Goal: Information Seeking & Learning: Compare options

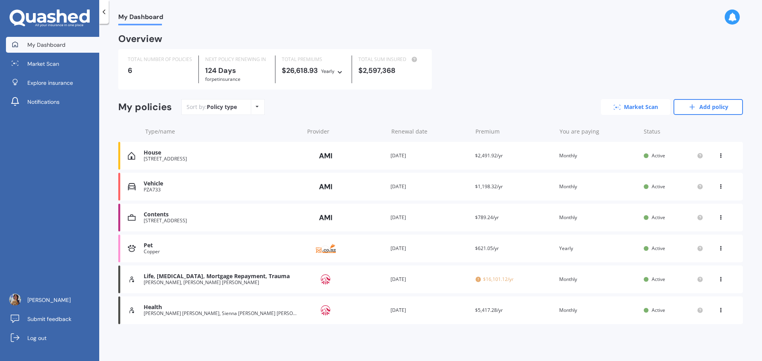
click at [641, 109] on link "Market Scan" at bounding box center [635, 107] width 69 height 16
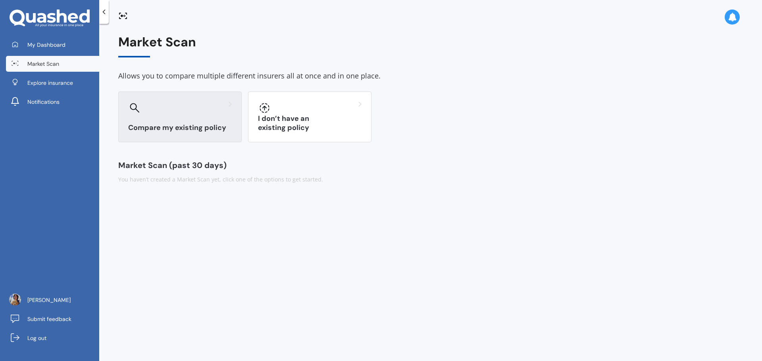
click at [183, 122] on div "Compare my existing policy" at bounding box center [179, 117] width 123 height 51
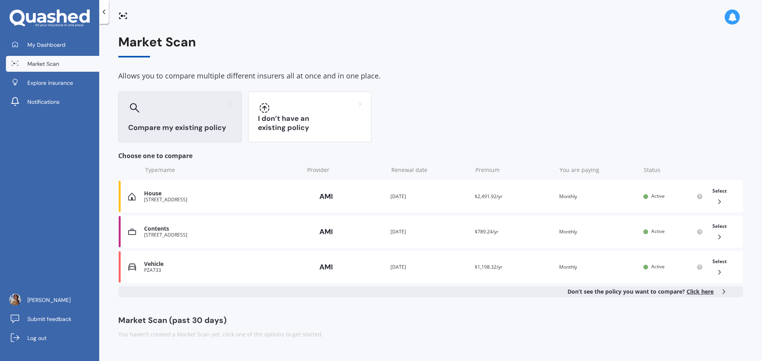
click at [694, 291] on span "Click here" at bounding box center [699, 292] width 27 height 8
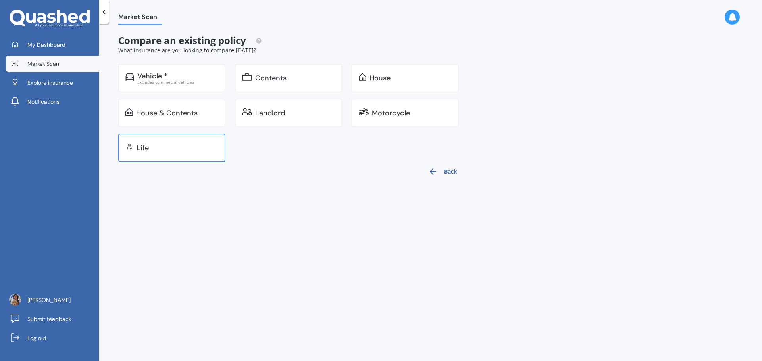
click at [169, 152] on div "Life" at bounding box center [171, 148] width 107 height 29
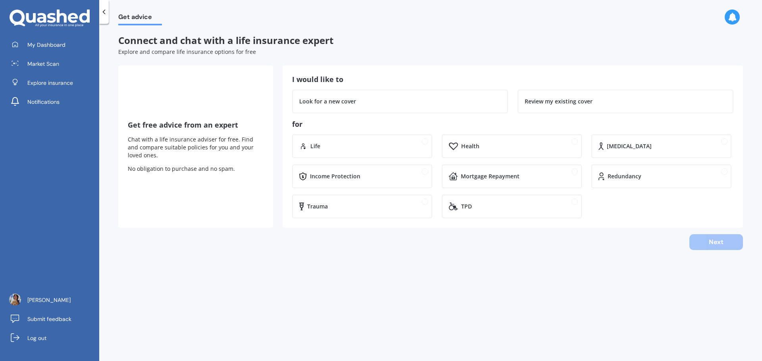
click at [106, 8] on icon at bounding box center [104, 12] width 8 height 8
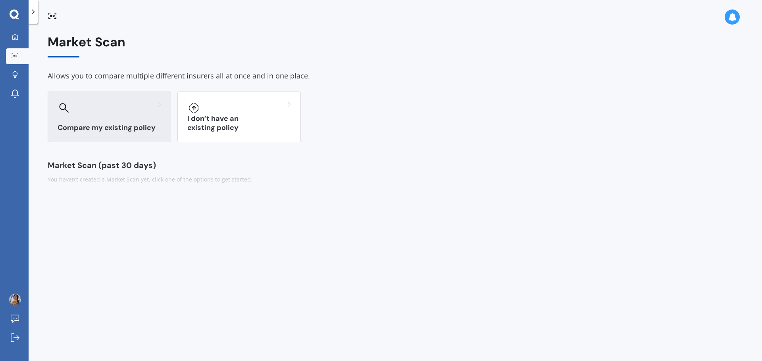
click at [77, 111] on div at bounding box center [110, 108] width 104 height 13
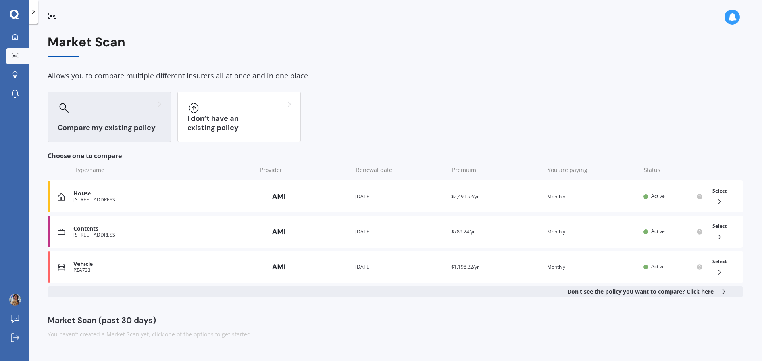
click at [724, 291] on polyline at bounding box center [724, 292] width 2 height 4
click at [16, 32] on link "My Dashboard" at bounding box center [17, 37] width 23 height 16
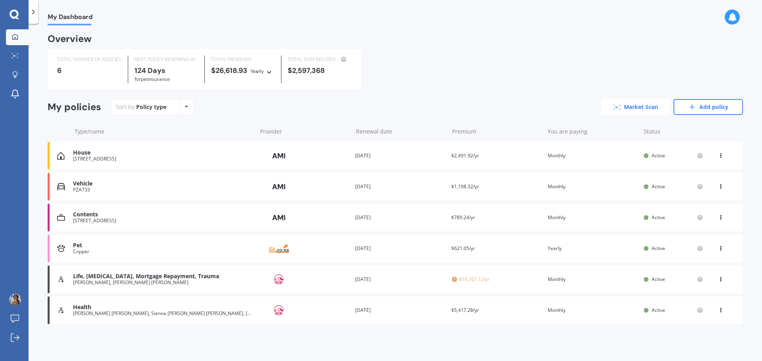
click at [639, 106] on link "Market Scan" at bounding box center [635, 107] width 69 height 16
click at [720, 278] on icon at bounding box center [721, 278] width 6 height 5
click at [631, 343] on div "Overview TOTAL NUMBER OF POLICIES 6 NEXT POLICY RENEWING [DATE] for Pet insuran…" at bounding box center [395, 189] width 695 height 309
click at [187, 108] on icon at bounding box center [186, 106] width 3 height 5
click at [256, 109] on div "Sort by: Policy type Policy type Alphabetical Date added Renewing next Market S…" at bounding box center [427, 107] width 632 height 16
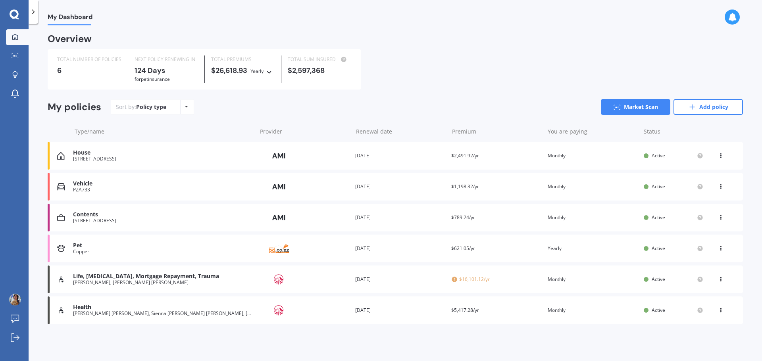
click at [258, 278] on div "Life, [MEDICAL_DATA], Mortgage Repayment, Trauma [PERSON_NAME], [PERSON_NAME] […" at bounding box center [395, 280] width 695 height 28
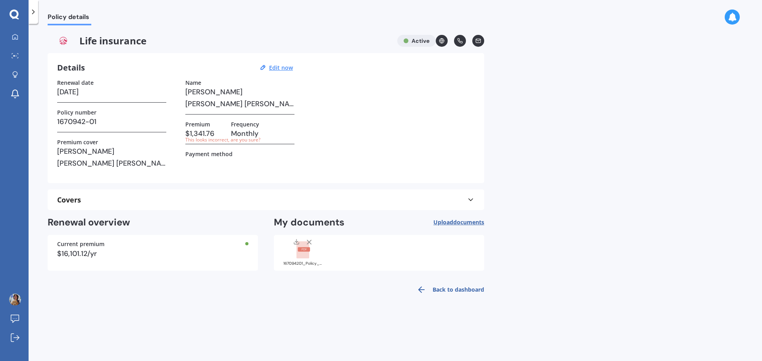
click at [447, 290] on link "Back to dashboard" at bounding box center [448, 289] width 72 height 19
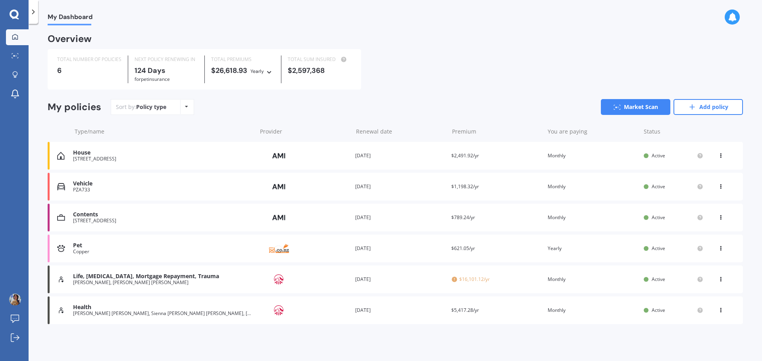
click at [720, 280] on icon at bounding box center [721, 278] width 6 height 5
click at [695, 297] on div "View policy" at bounding box center [703, 295] width 79 height 16
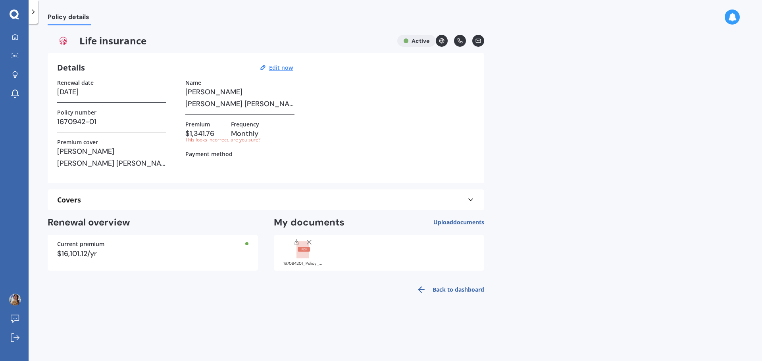
click at [437, 289] on link "Back to dashboard" at bounding box center [448, 289] width 72 height 19
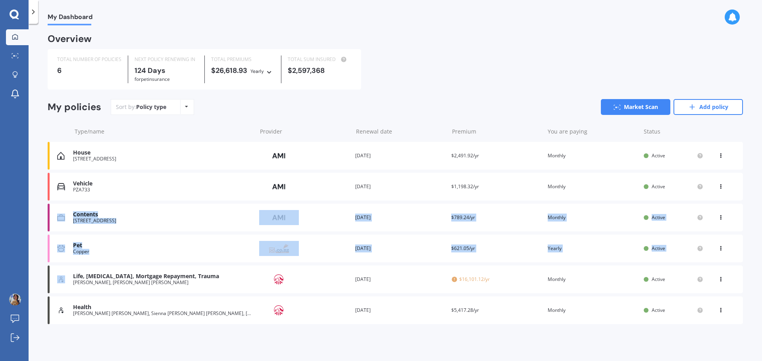
drag, startPoint x: 52, startPoint y: 276, endPoint x: 56, endPoint y: 226, distance: 50.5
click at [56, 226] on div "House [STREET_ADDRESS] Provider Renewal date [DATE] Premium $2,491.92/yr You ar…" at bounding box center [395, 233] width 695 height 182
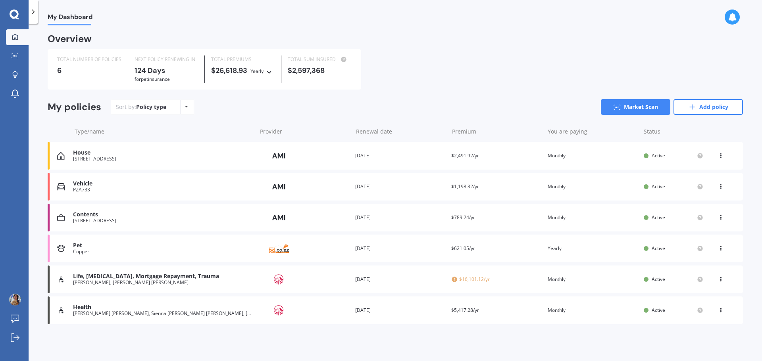
click at [58, 338] on div "Overview TOTAL NUMBER OF POLICIES 6 NEXT POLICY RENEWING [DATE] for Pet insuran…" at bounding box center [395, 189] width 695 height 309
click at [637, 108] on link "Market Scan" at bounding box center [635, 107] width 69 height 16
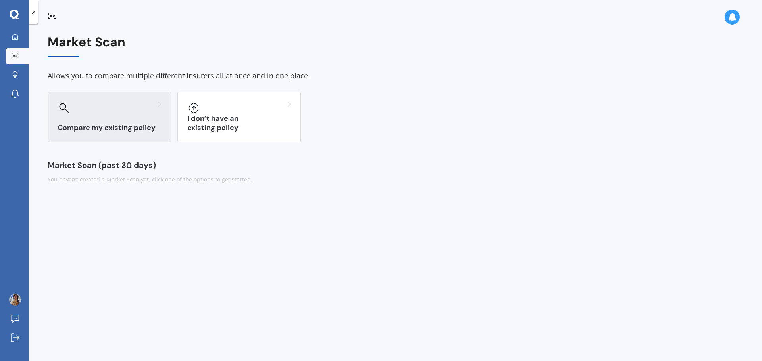
click at [160, 106] on icon at bounding box center [159, 105] width 3 height 6
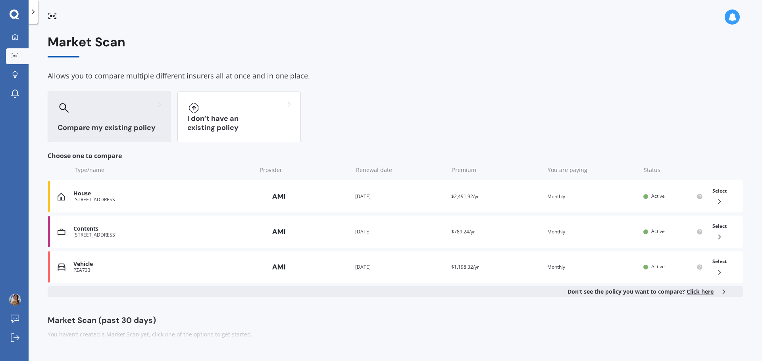
click at [13, 13] on icon at bounding box center [15, 15] width 10 height 10
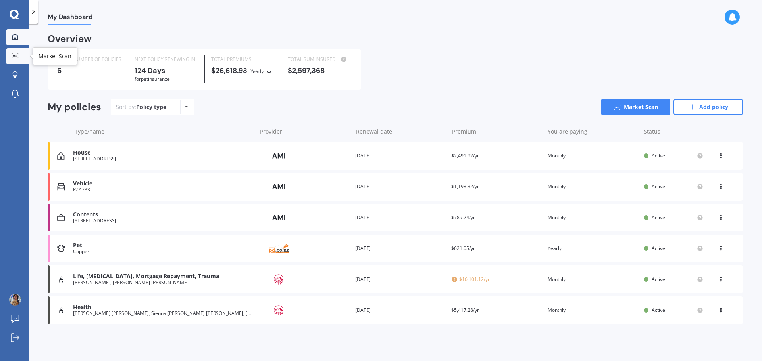
click at [12, 60] on link "Market Scan" at bounding box center [17, 56] width 23 height 16
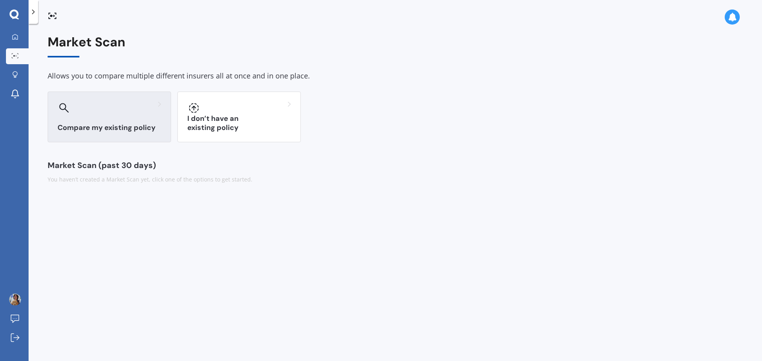
click at [104, 123] on h3 "Compare my existing policy" at bounding box center [110, 127] width 104 height 9
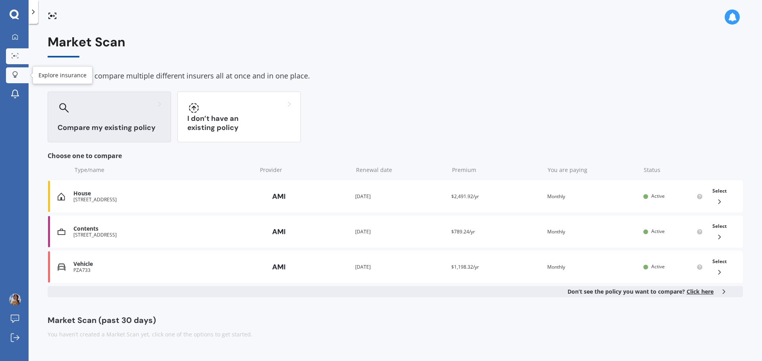
click at [19, 75] on div at bounding box center [15, 75] width 12 height 8
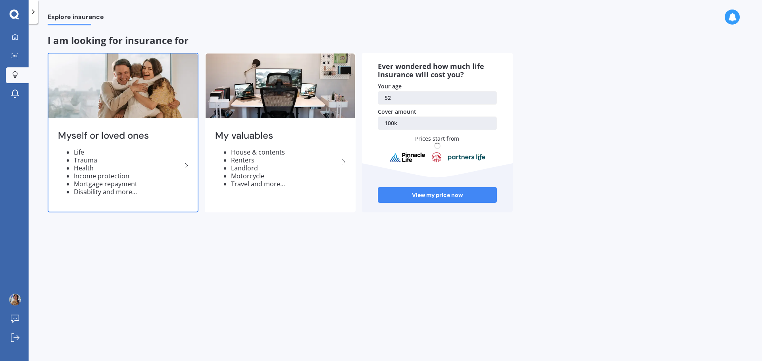
click at [183, 164] on icon at bounding box center [187, 166] width 10 height 10
click at [187, 166] on polyline at bounding box center [186, 165] width 2 height 5
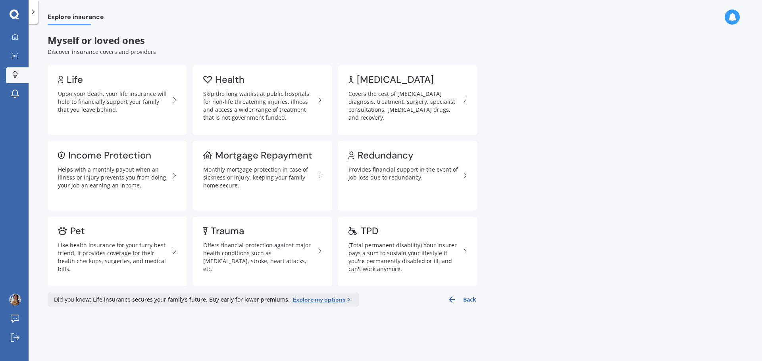
click at [12, 10] on icon at bounding box center [15, 15] width 10 height 10
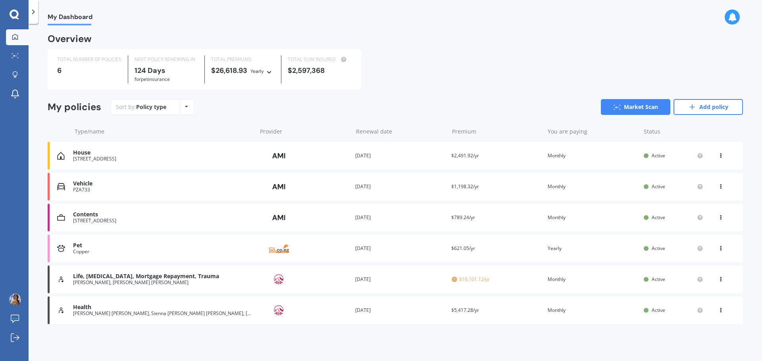
click at [12, 10] on icon at bounding box center [15, 15] width 10 height 10
click at [31, 10] on icon at bounding box center [33, 12] width 8 height 8
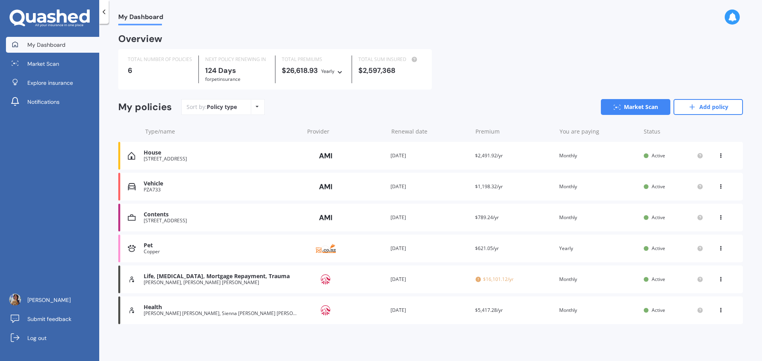
click at [52, 18] on icon at bounding box center [51, 18] width 9 height 10
